Goal: Task Accomplishment & Management: Use online tool/utility

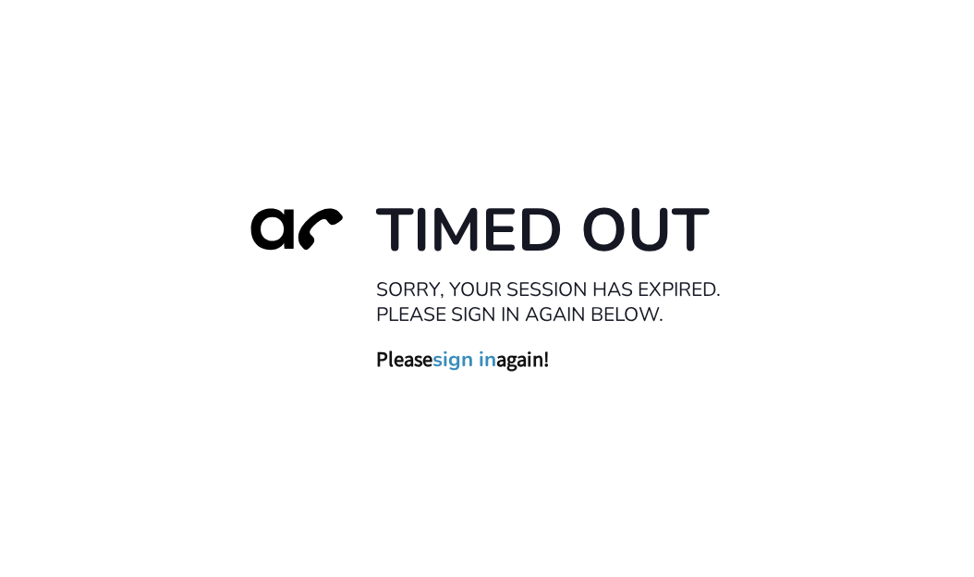
click at [577, 97] on div "Timed Out Sorry, your session has expired. Please sign in again below. Please s…" at bounding box center [487, 288] width 974 height 577
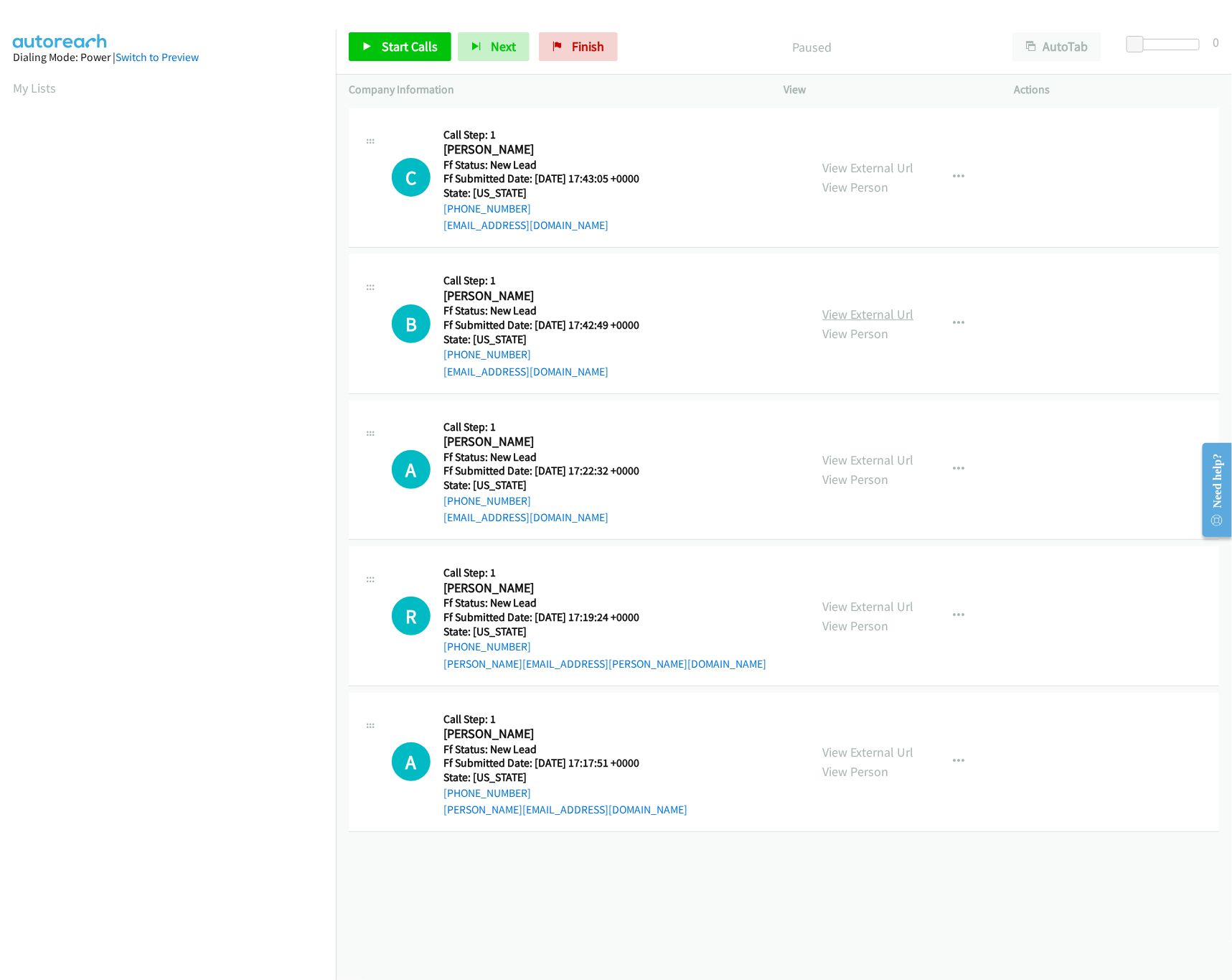
click at [862, 310] on link "View External Url" at bounding box center [868, 314] width 91 height 16
click at [883, 173] on link "View External Url" at bounding box center [868, 167] width 91 height 16
click at [420, 57] on link "Start Calls" at bounding box center [400, 47] width 102 height 29
drag, startPoint x: 1133, startPoint y: 43, endPoint x: 1189, endPoint y: 43, distance: 56.0
click at [1189, 43] on span at bounding box center [1185, 44] width 17 height 17
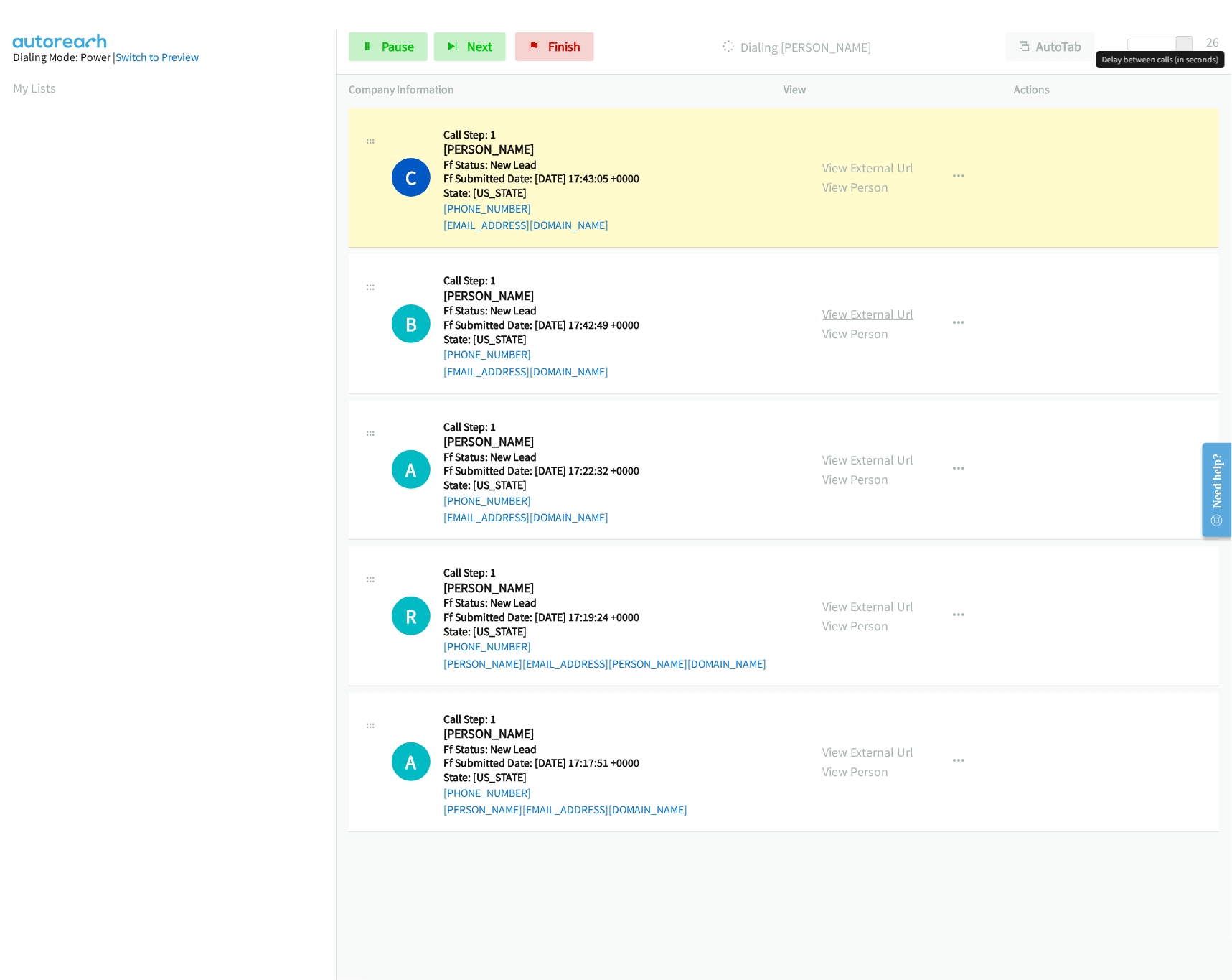
click at [836, 317] on link "View External Url" at bounding box center [868, 314] width 91 height 16
click at [392, 41] on span "Pause" at bounding box center [398, 46] width 33 height 16
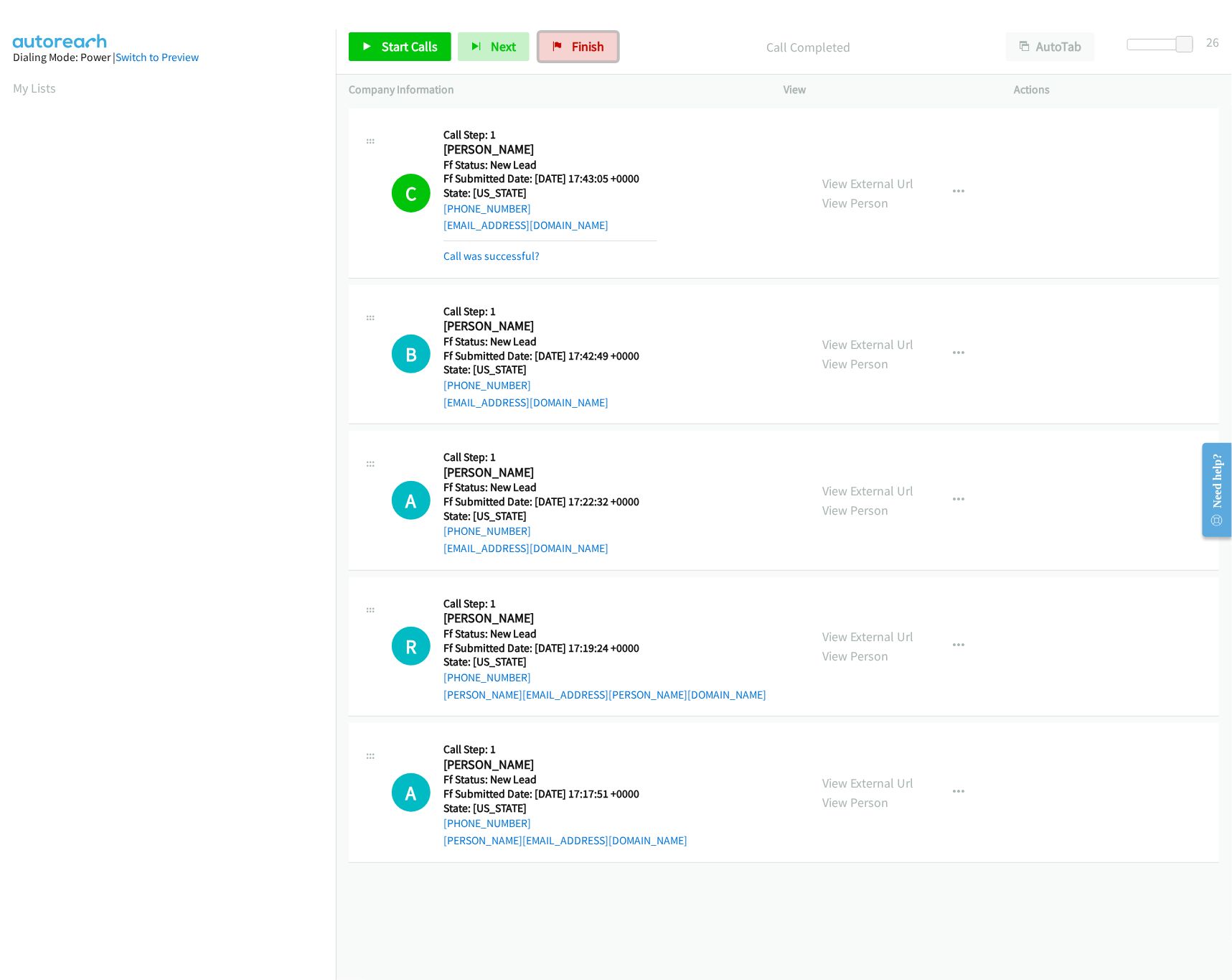
drag, startPoint x: 599, startPoint y: 47, endPoint x: 704, endPoint y: 70, distance: 107.5
click at [601, 47] on span "Finish" at bounding box center [588, 46] width 33 height 16
